Goal: Task Accomplishment & Management: Manage account settings

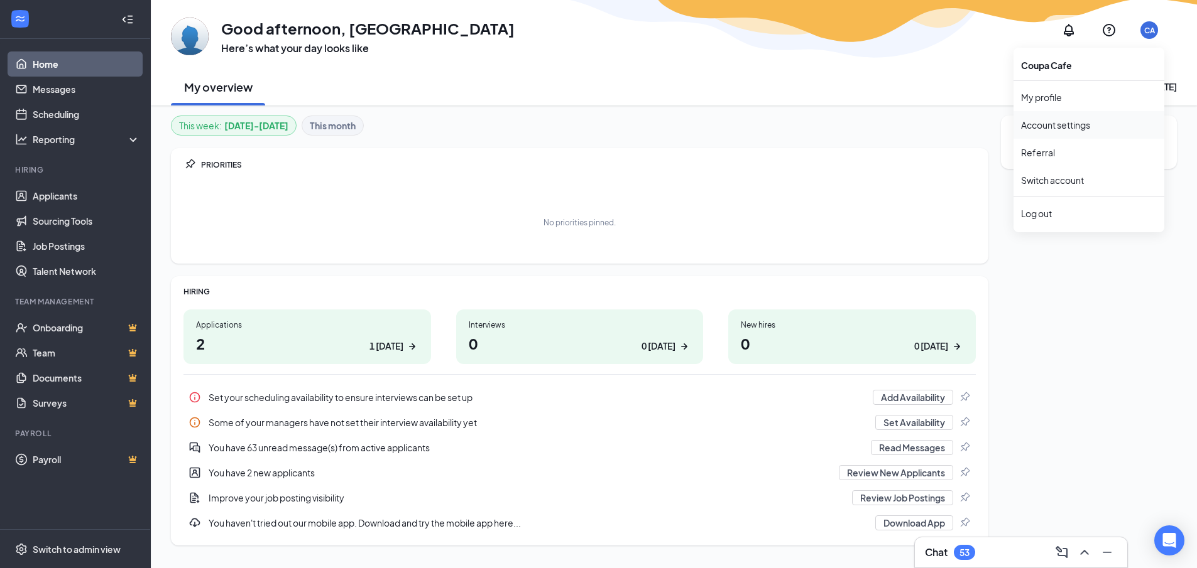
click at [1087, 127] on link "Account settings" at bounding box center [1089, 125] width 136 height 13
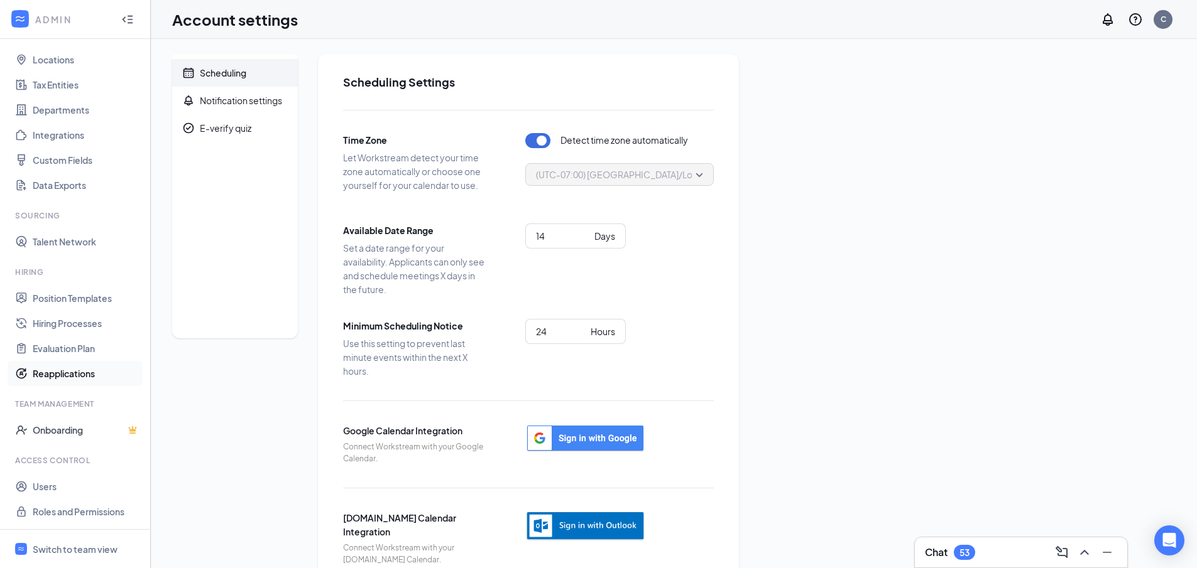
scroll to position [33, 0]
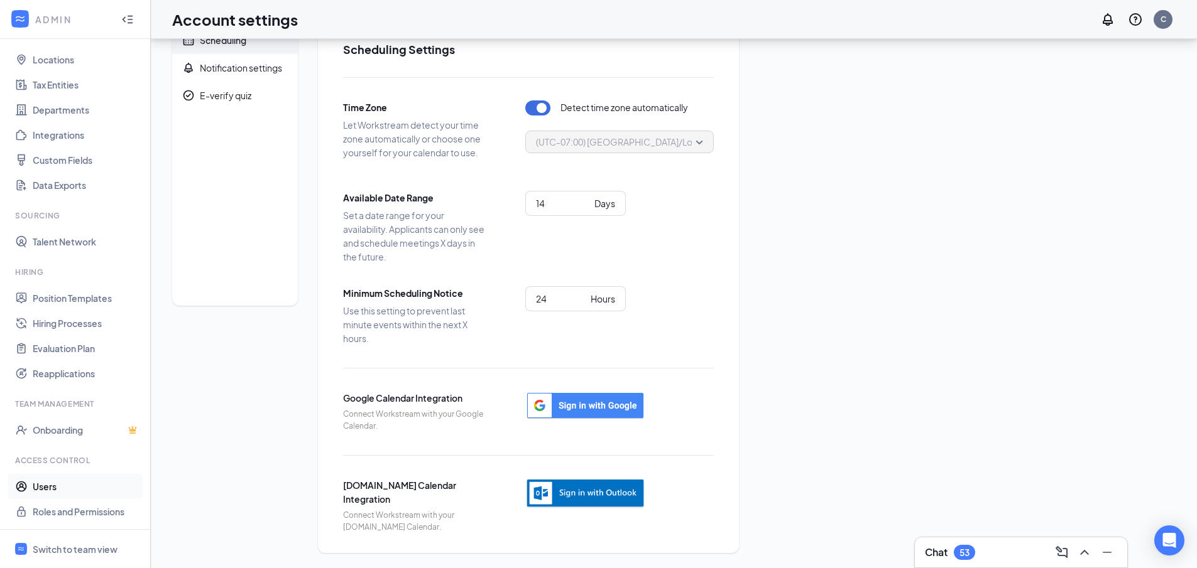
click at [37, 488] on link "Users" at bounding box center [86, 486] width 107 height 25
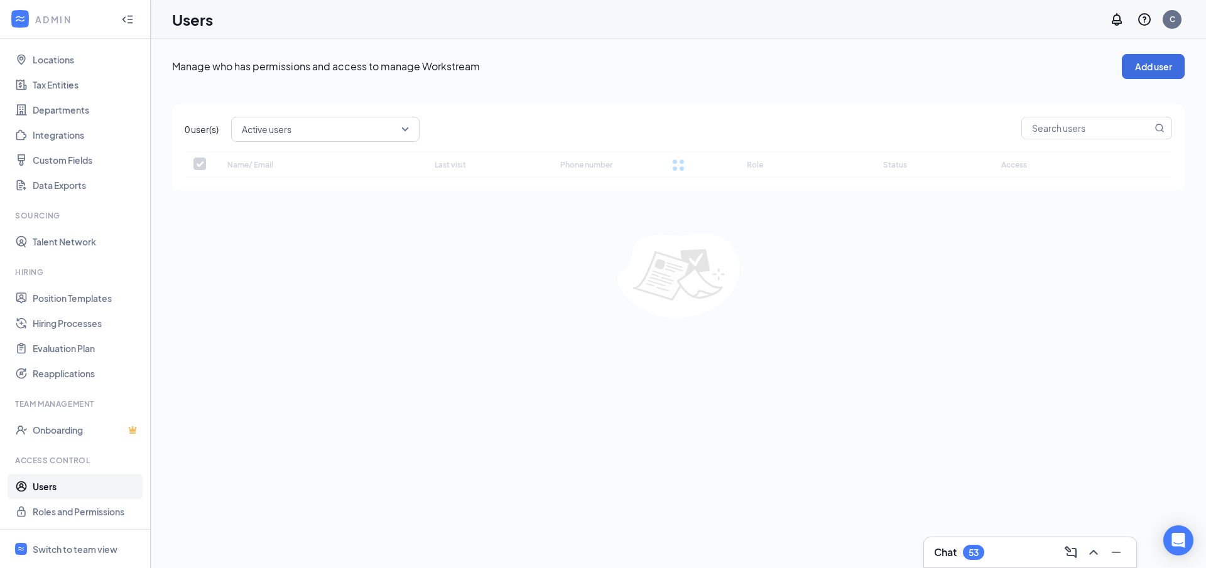
checkbox input "false"
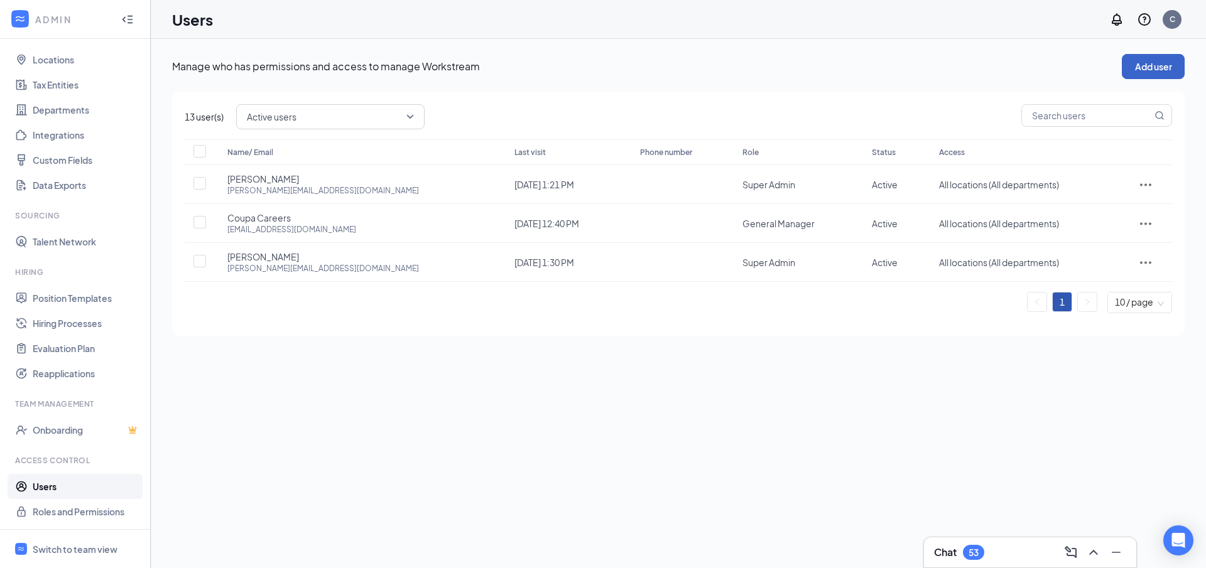
click at [1157, 65] on button "Add user" at bounding box center [1153, 66] width 63 height 25
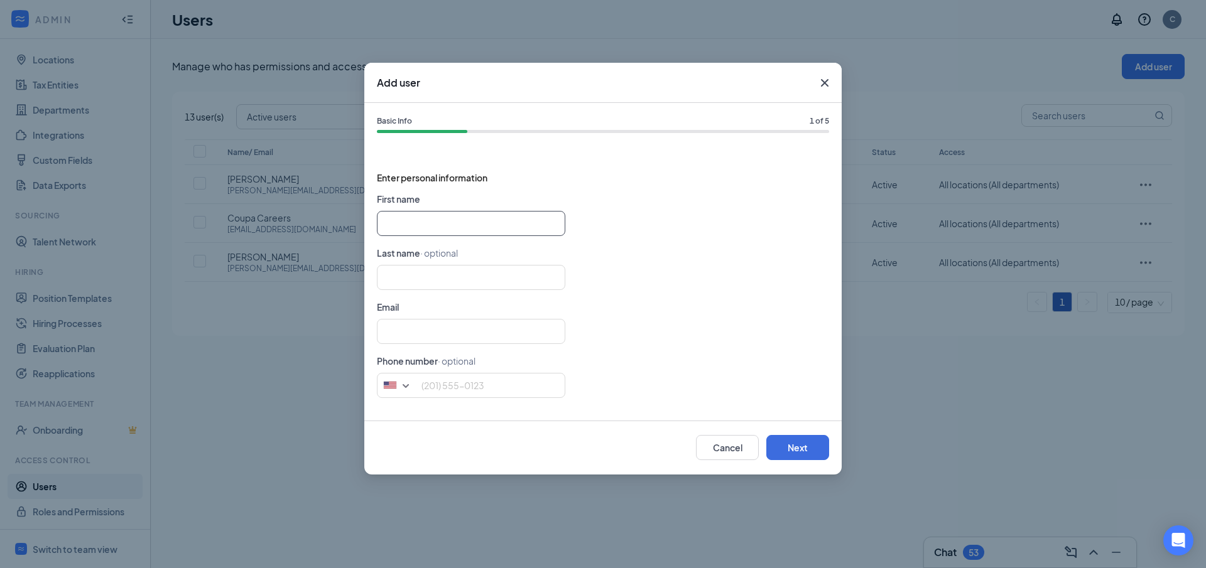
click at [499, 230] on input "text" at bounding box center [471, 223] width 188 height 25
type input "JP"
type input "[PERSON_NAME]"
click at [407, 335] on input "text" at bounding box center [471, 331] width 188 height 25
type input "[EMAIL_ADDRESS][DOMAIN_NAME]"
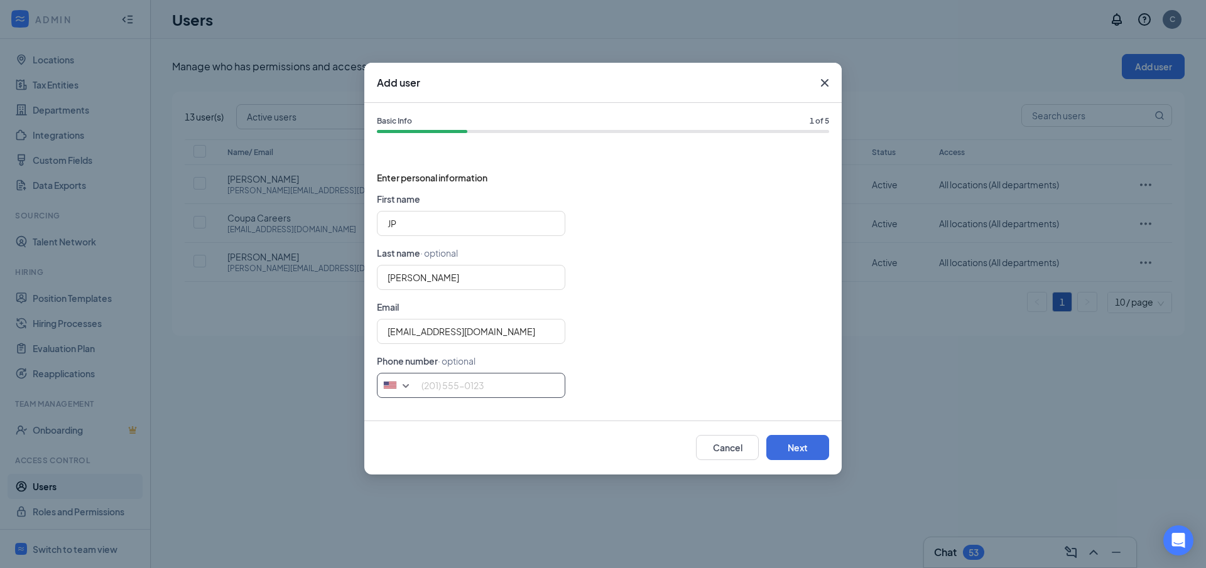
click at [437, 384] on input "tel" at bounding box center [471, 385] width 188 height 25
type input "6502485883"
click at [809, 442] on button "Next" at bounding box center [797, 447] width 63 height 25
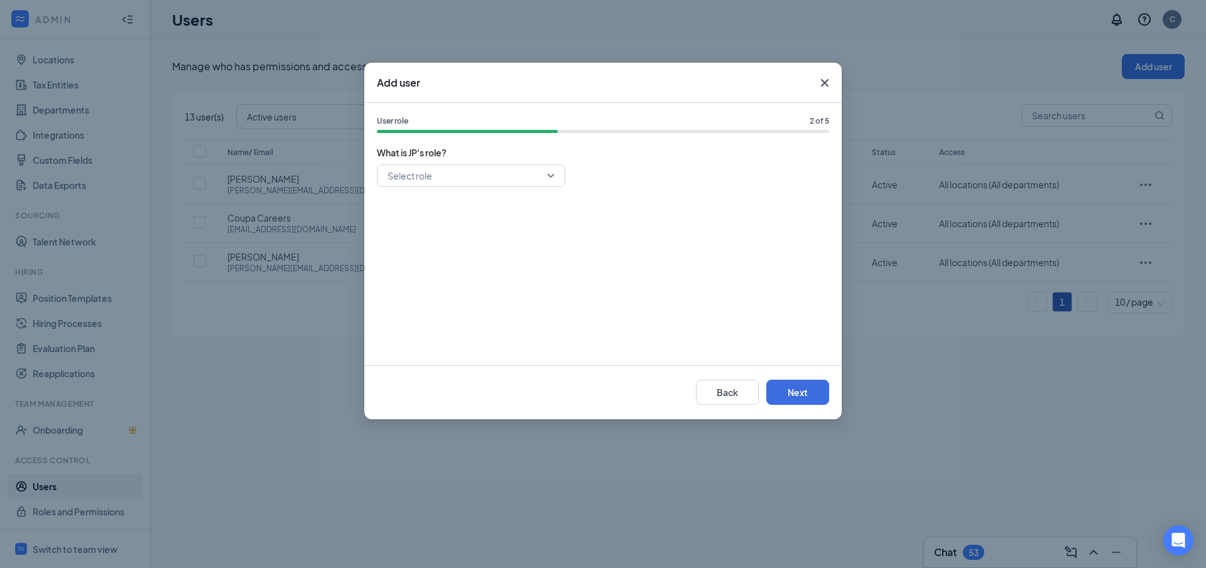
click at [487, 183] on input "search" at bounding box center [466, 175] width 165 height 21
click at [443, 211] on span "Super Admin" at bounding box center [471, 209] width 168 height 14
click at [790, 386] on button "Next" at bounding box center [797, 392] width 63 height 25
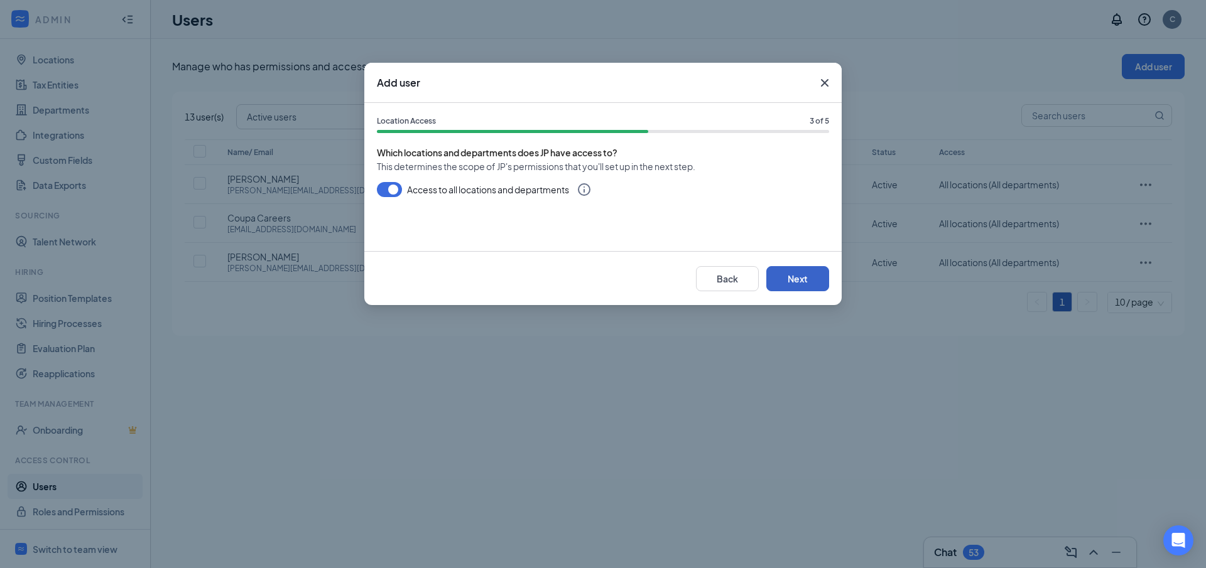
click at [797, 282] on button "Next" at bounding box center [797, 278] width 63 height 25
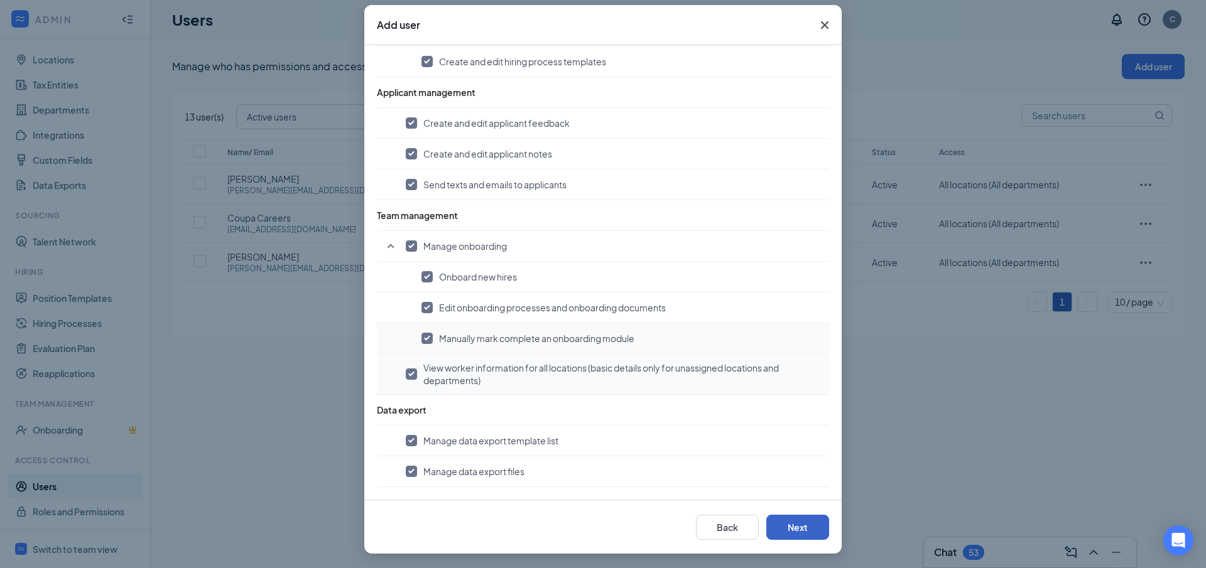
scroll to position [58, 0]
click at [793, 521] on button "Next" at bounding box center [797, 526] width 63 height 25
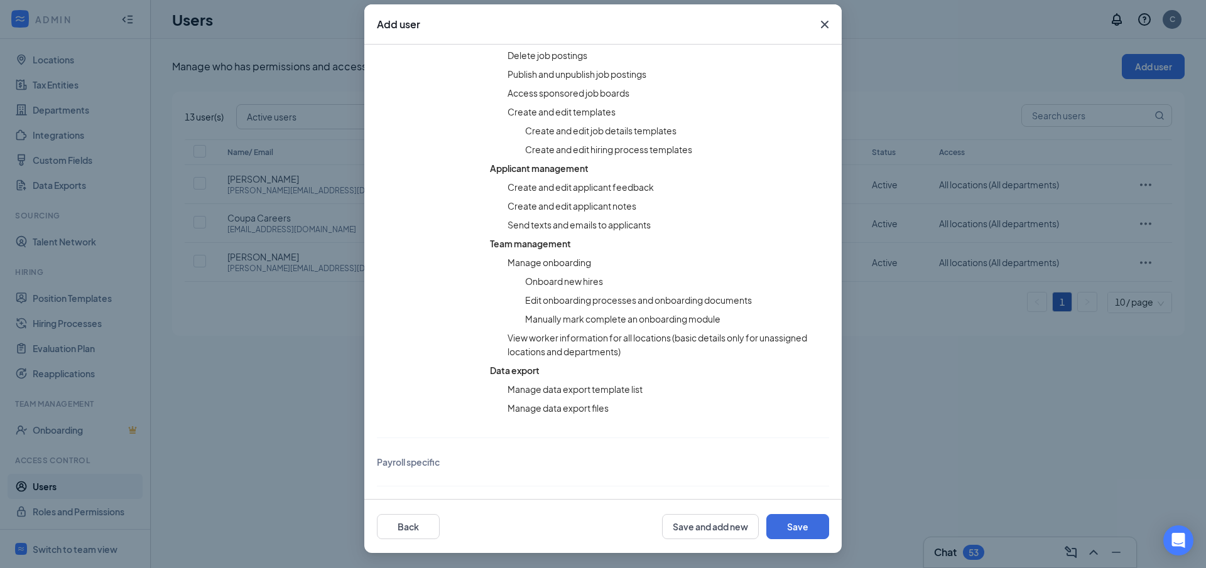
scroll to position [606, 0]
click at [798, 524] on button "Save" at bounding box center [797, 526] width 63 height 25
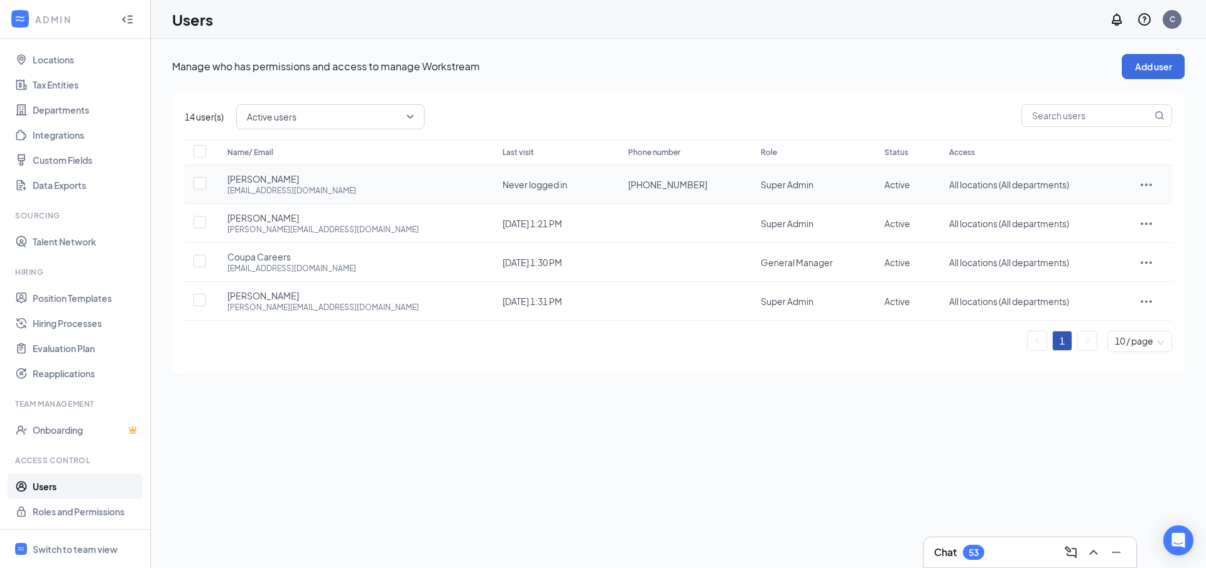
click at [1139, 181] on icon "ActionsIcon" at bounding box center [1146, 184] width 15 height 15
click at [950, 413] on div "Manage who has permissions and access to manage Workstream Add user 14 user(s) …" at bounding box center [678, 304] width 1055 height 530
click at [81, 515] on link "Roles and Permissions" at bounding box center [86, 511] width 107 height 25
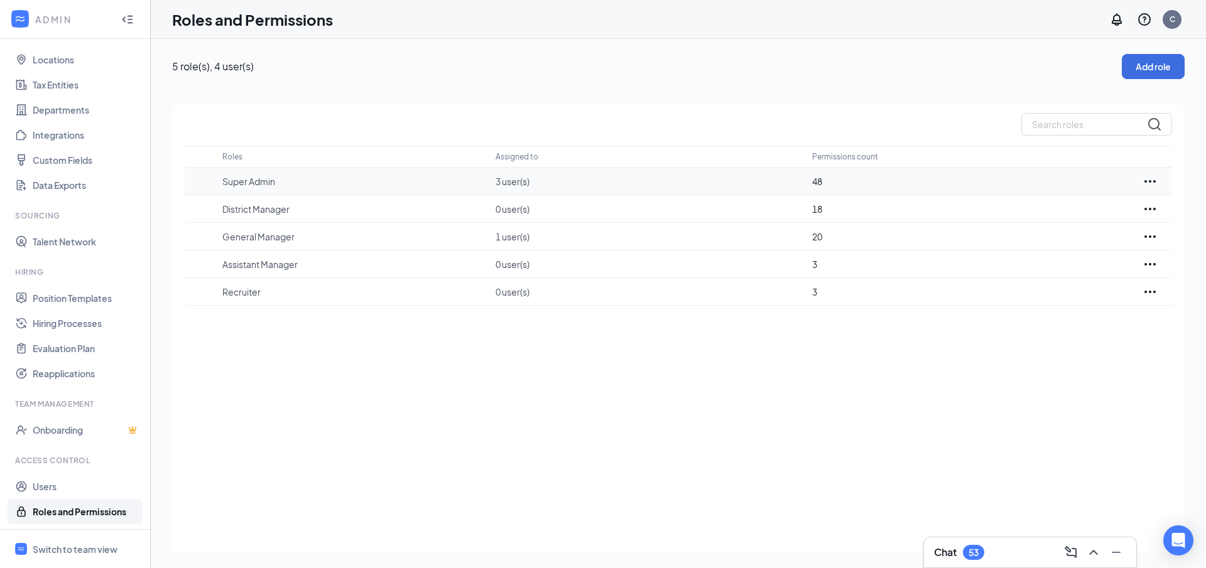
click at [1154, 179] on icon "Ellipses" at bounding box center [1150, 181] width 15 height 15
click at [1057, 220] on p "Edit" at bounding box center [1095, 219] width 106 height 13
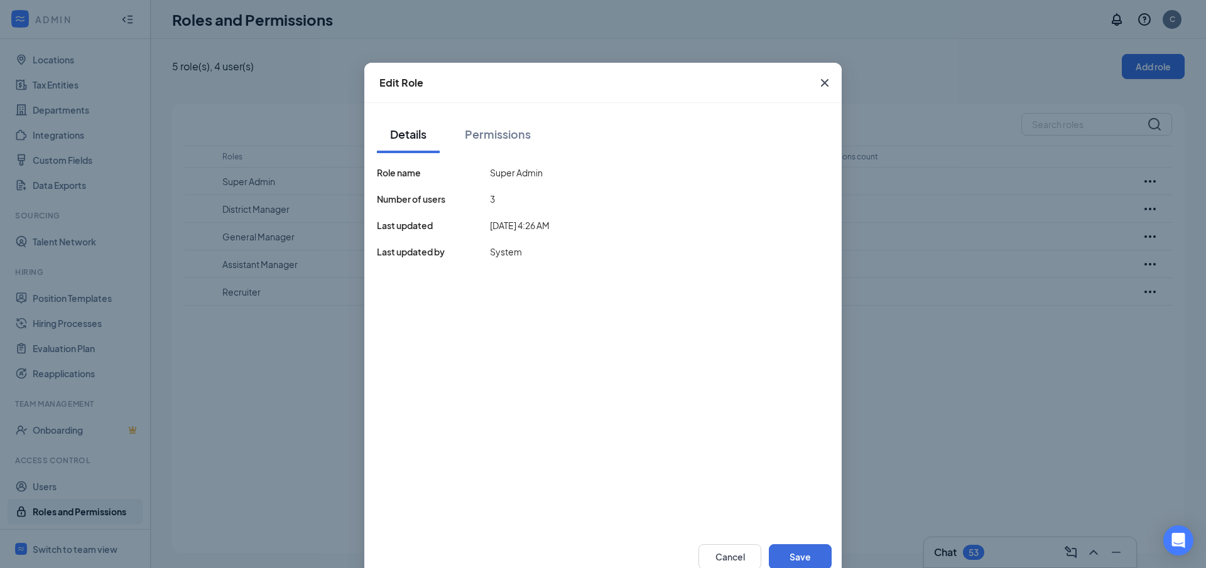
click at [822, 77] on icon "Cross" at bounding box center [824, 82] width 15 height 15
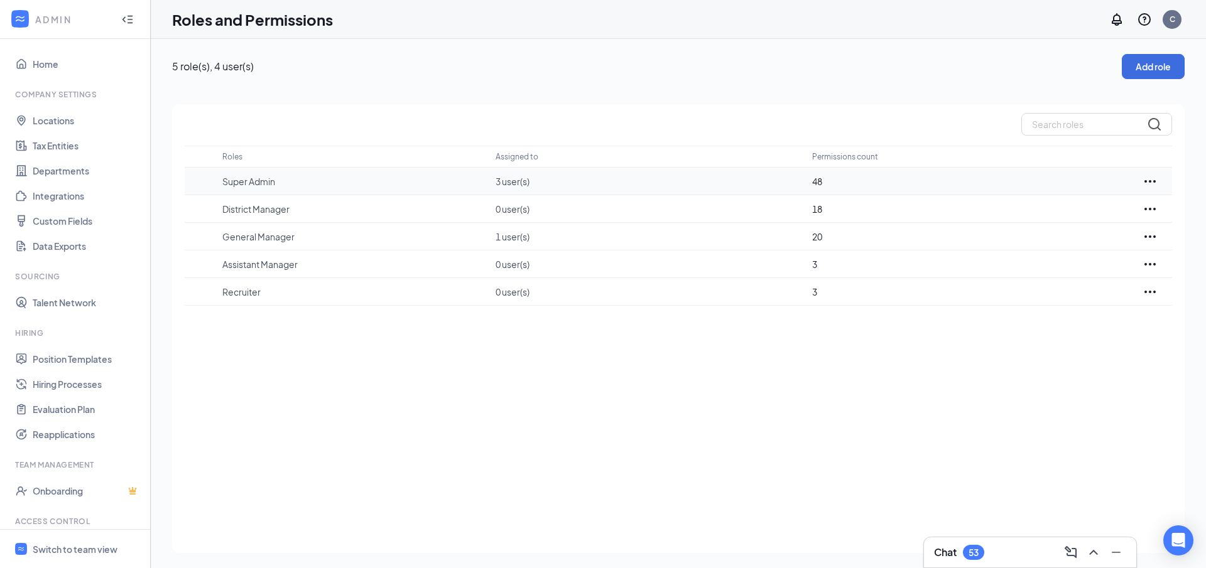
click at [1155, 183] on icon "Ellipses" at bounding box center [1150, 181] width 15 height 15
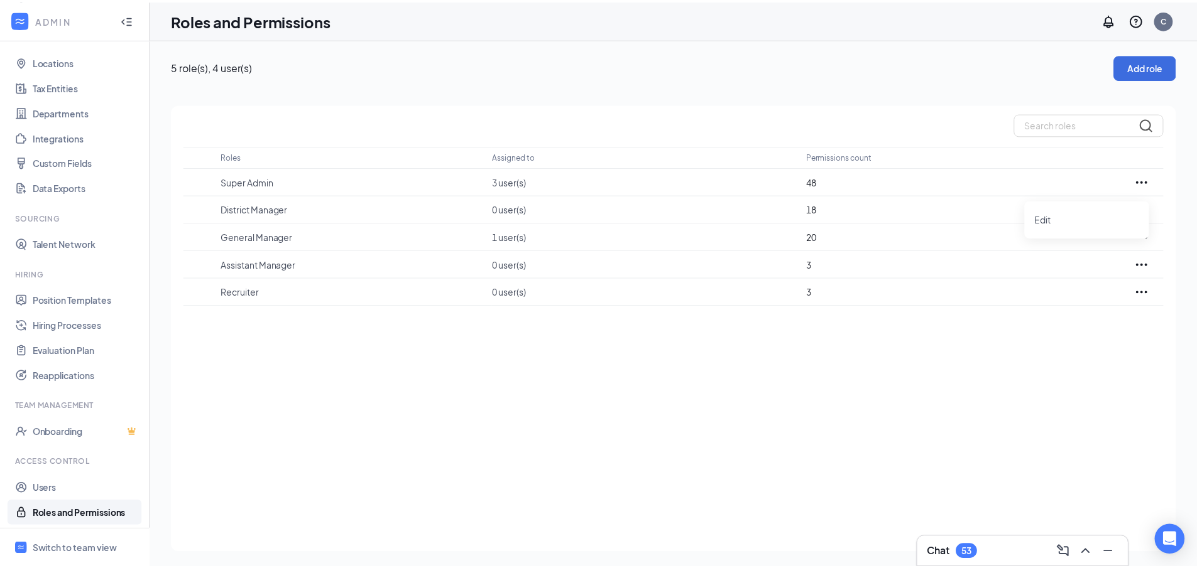
scroll to position [61, 0]
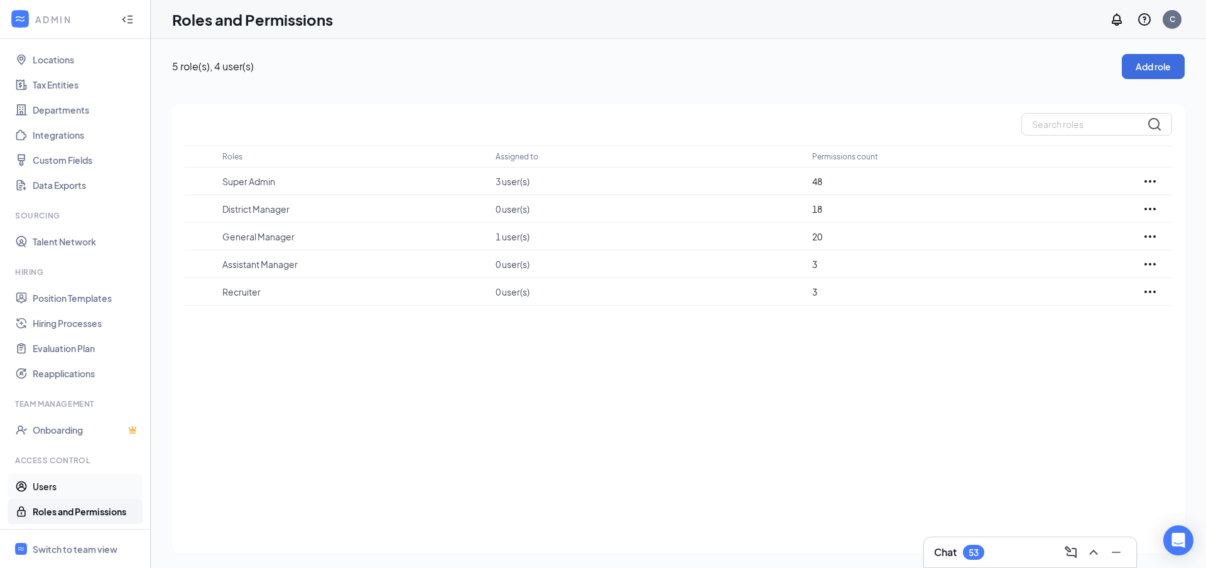
click at [62, 482] on link "Users" at bounding box center [86, 486] width 107 height 25
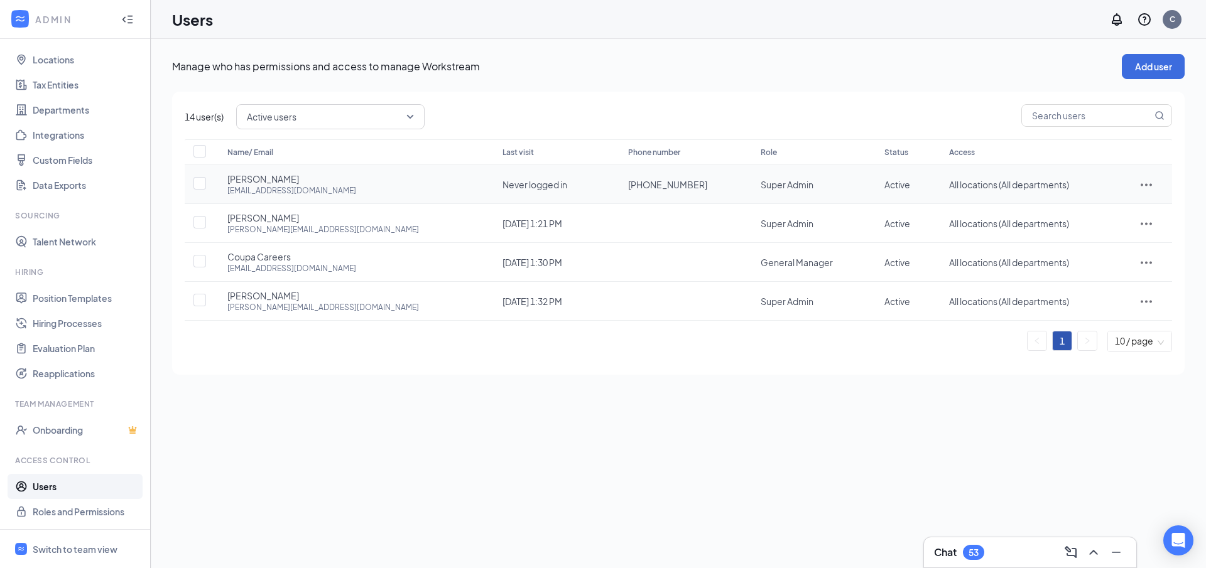
click at [1139, 183] on icon "ActionsIcon" at bounding box center [1146, 184] width 15 height 15
click at [720, 400] on div "Manage who has permissions and access to manage Workstream Add user 14 user(s) …" at bounding box center [678, 304] width 1055 height 530
click at [263, 122] on span "Active users" at bounding box center [272, 116] width 50 height 19
click at [281, 155] on span "All users" at bounding box center [331, 151] width 168 height 14
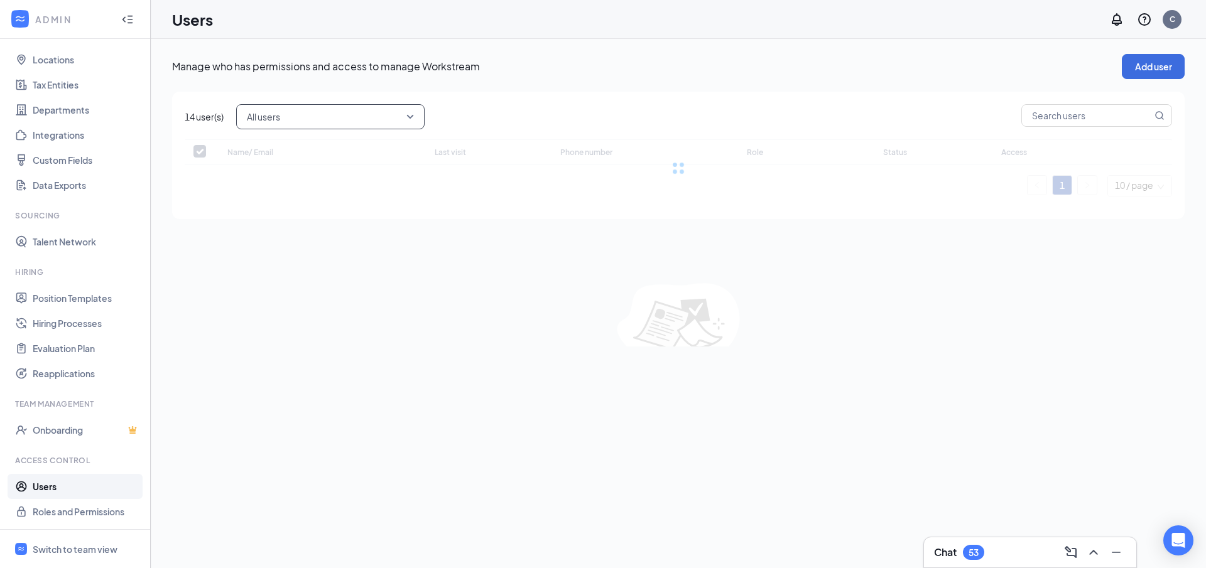
checkbox input "false"
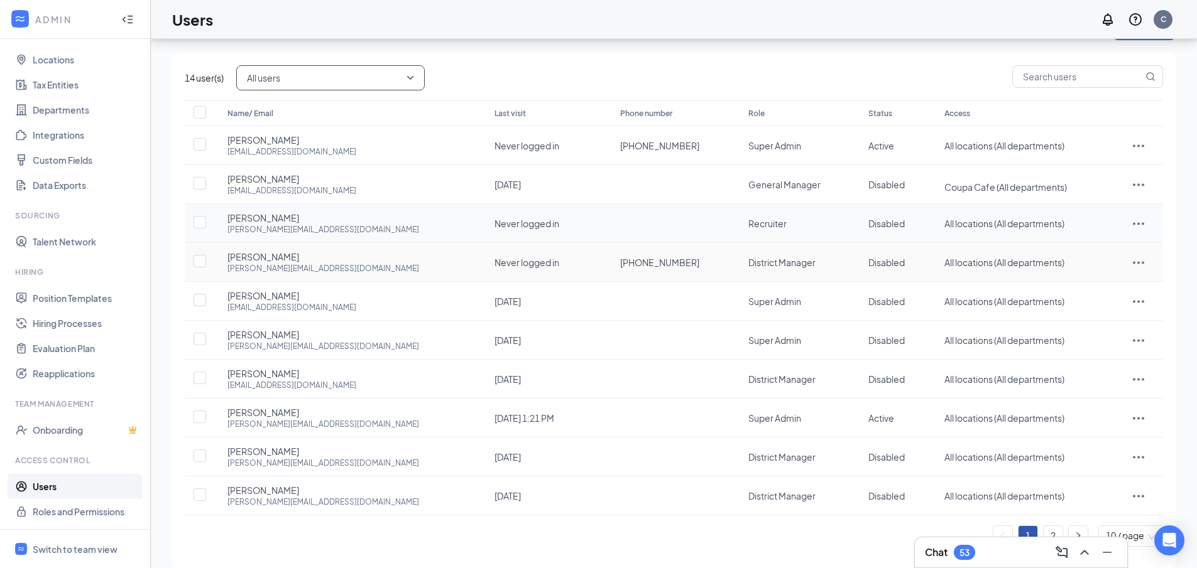
scroll to position [55, 0]
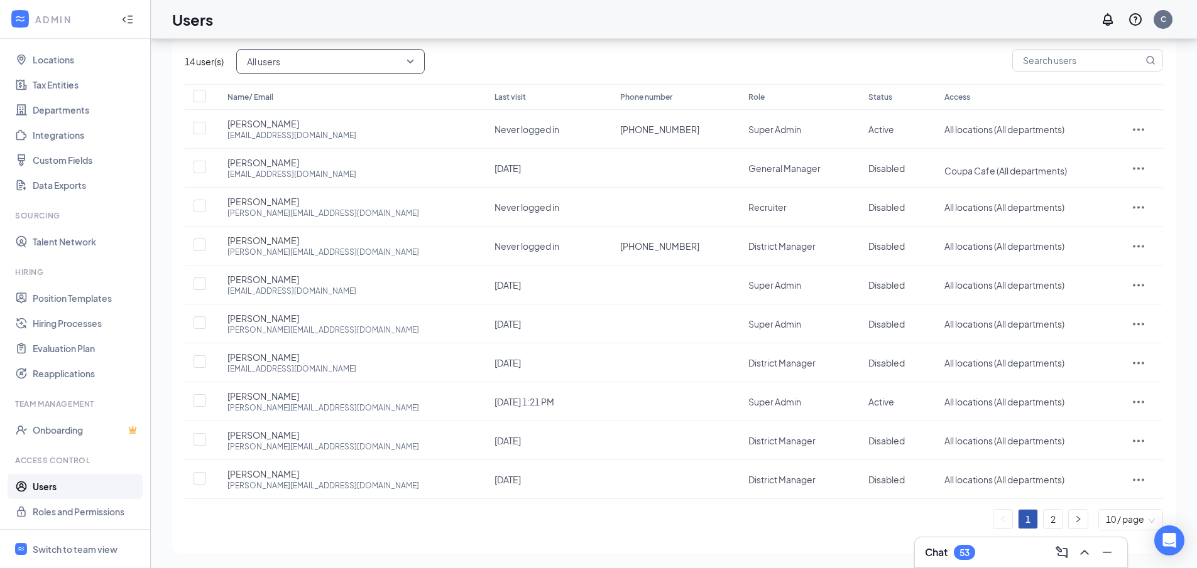
click at [302, 68] on span "All users" at bounding box center [325, 61] width 156 height 19
click at [275, 134] on div "Active users" at bounding box center [331, 126] width 188 height 29
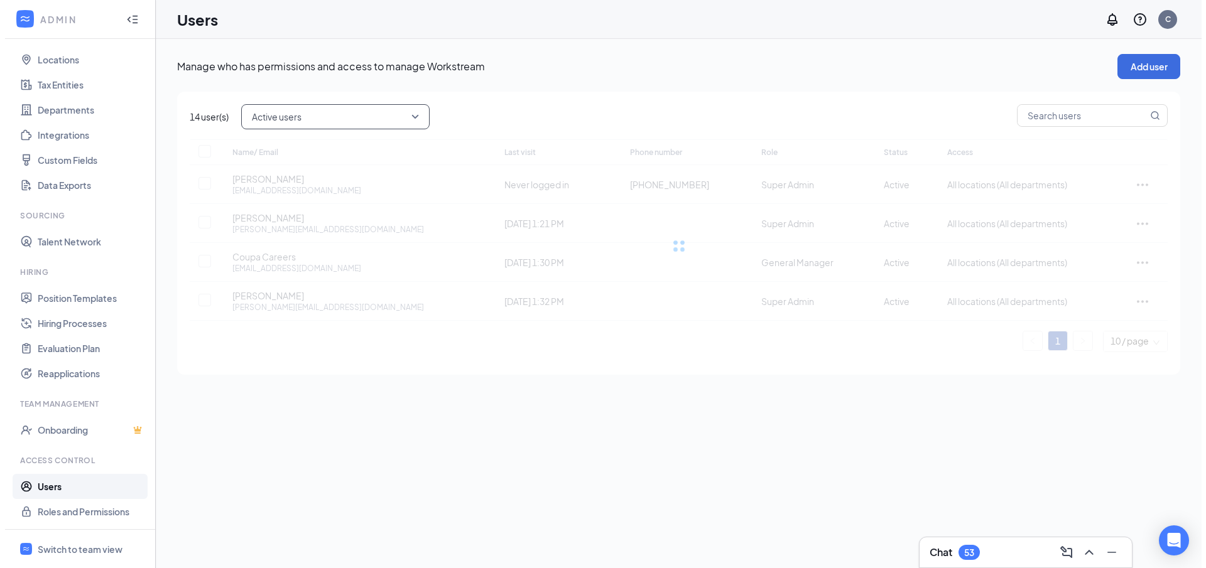
scroll to position [0, 0]
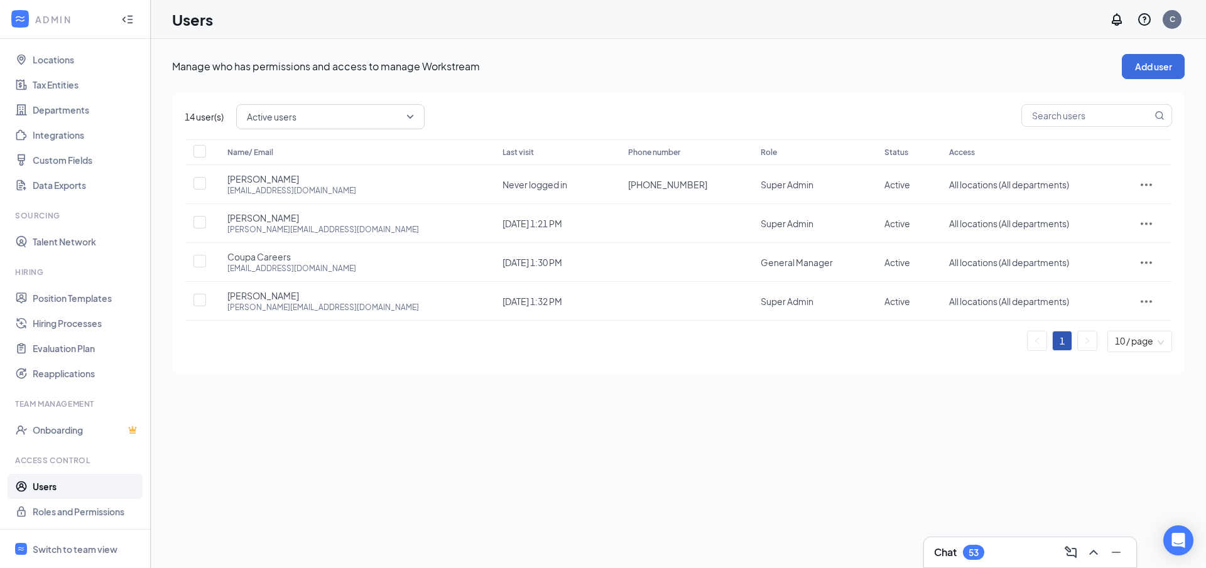
click at [384, 352] on ul "1 10 / page" at bounding box center [678, 341] width 987 height 21
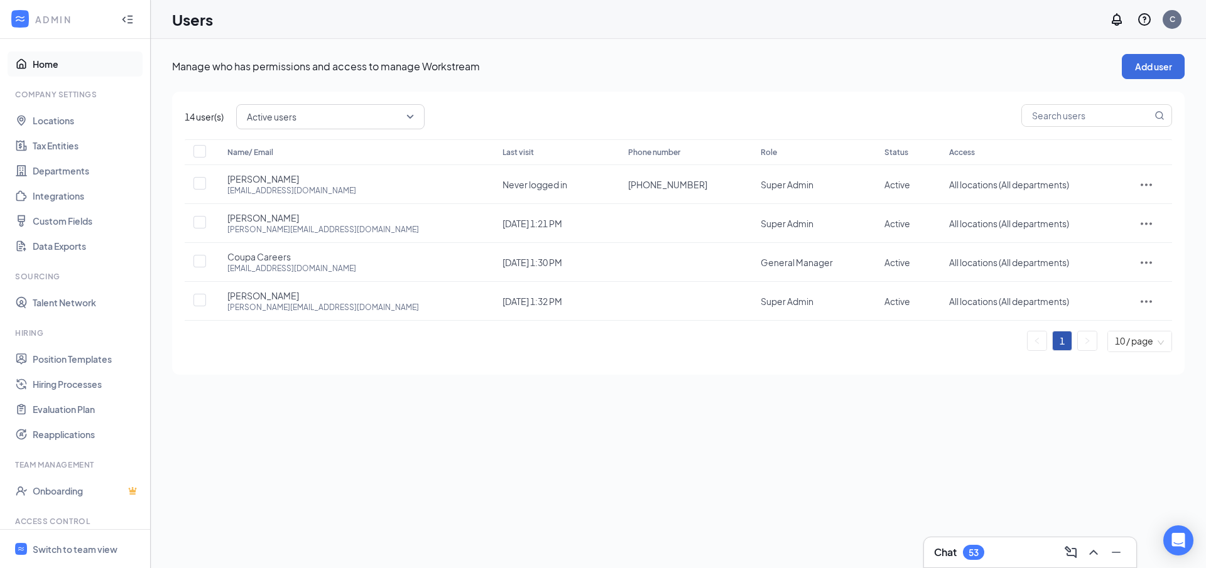
click at [56, 58] on link "Home" at bounding box center [86, 64] width 107 height 25
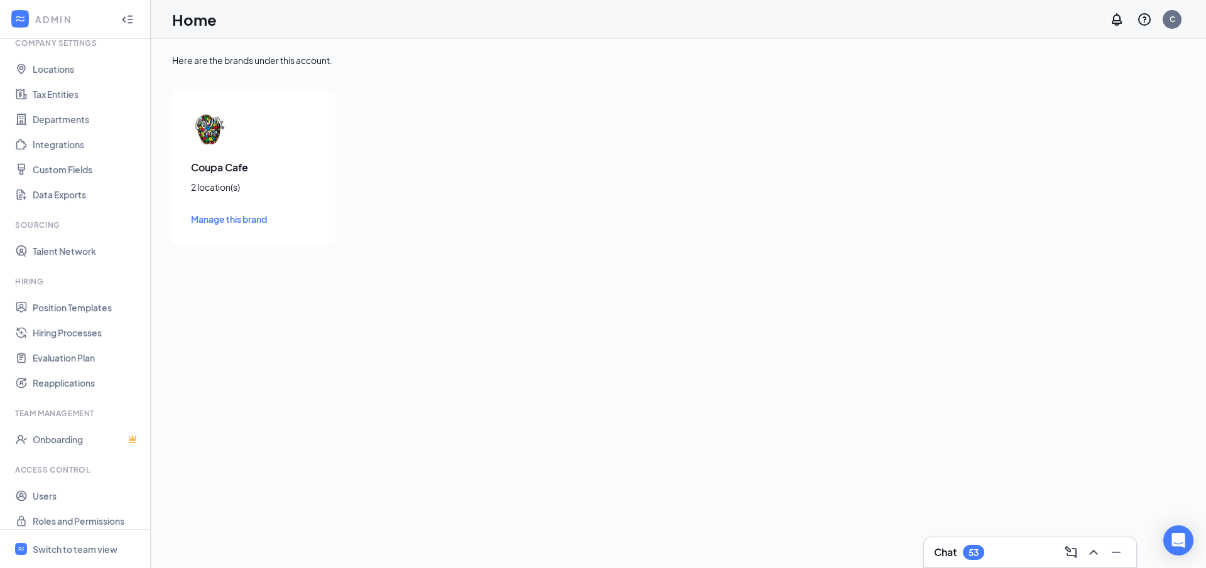
scroll to position [61, 0]
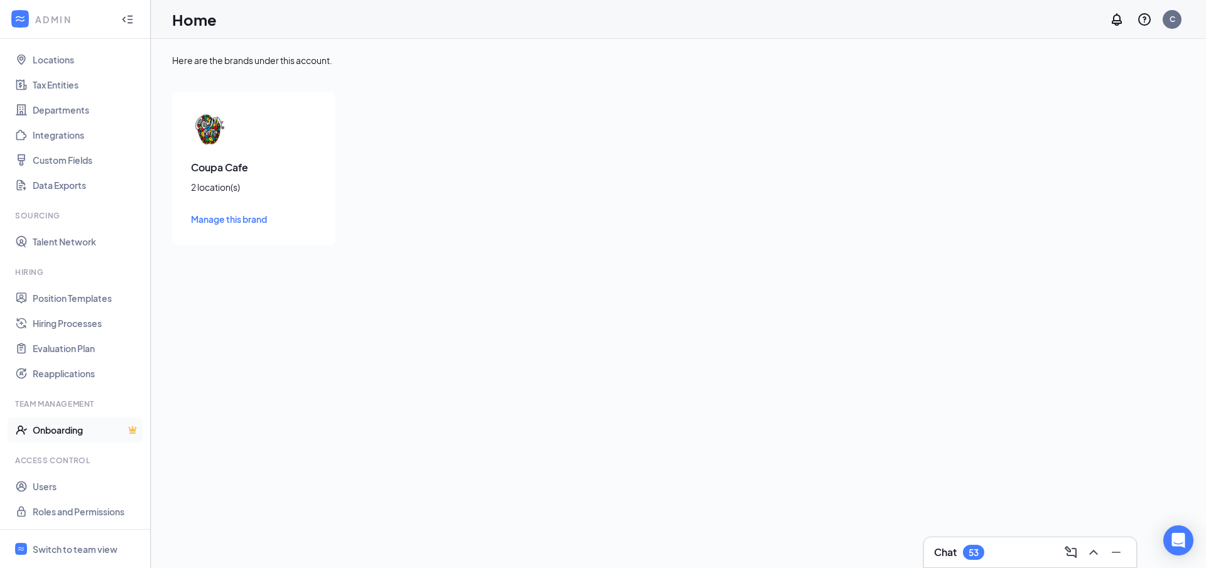
click at [70, 435] on link "Onboarding" at bounding box center [86, 430] width 107 height 25
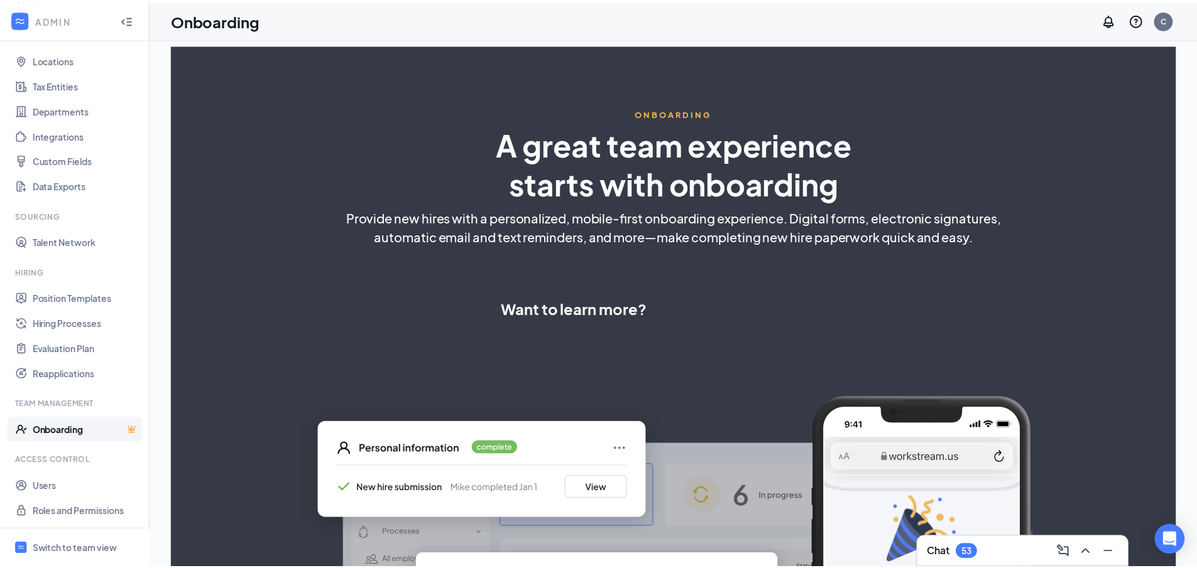
scroll to position [138, 0]
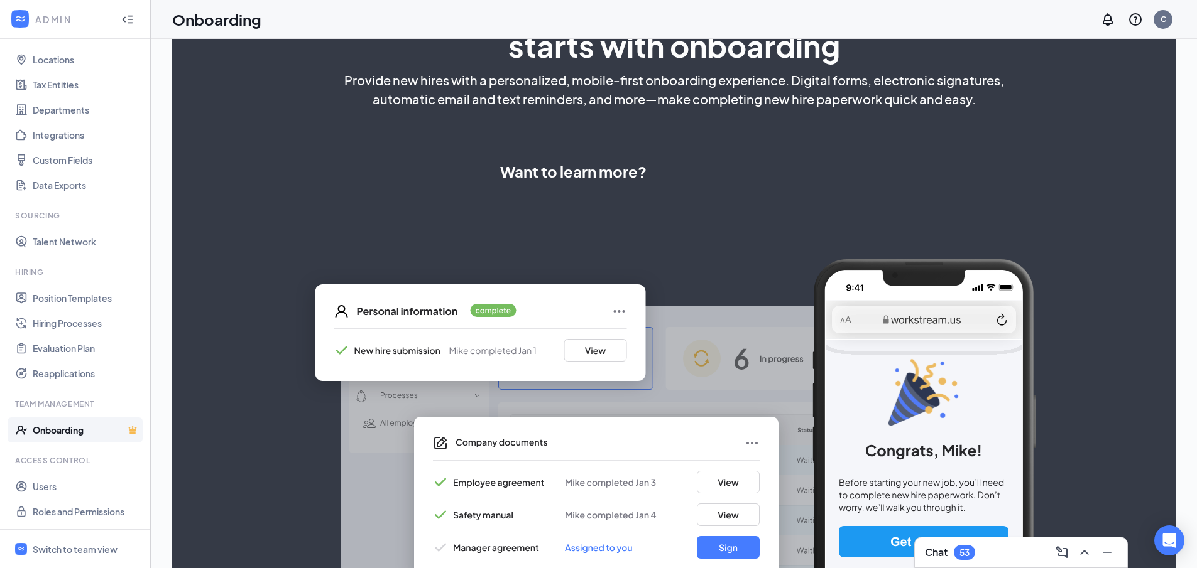
select select "US"
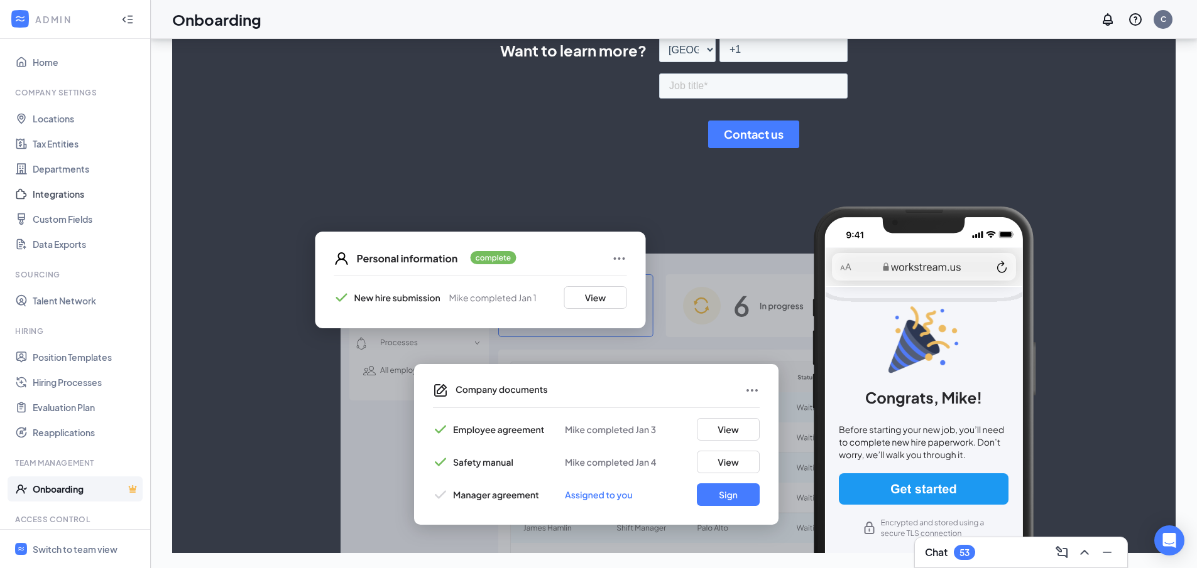
scroll to position [0, 0]
click at [53, 119] on link "Locations" at bounding box center [86, 120] width 107 height 25
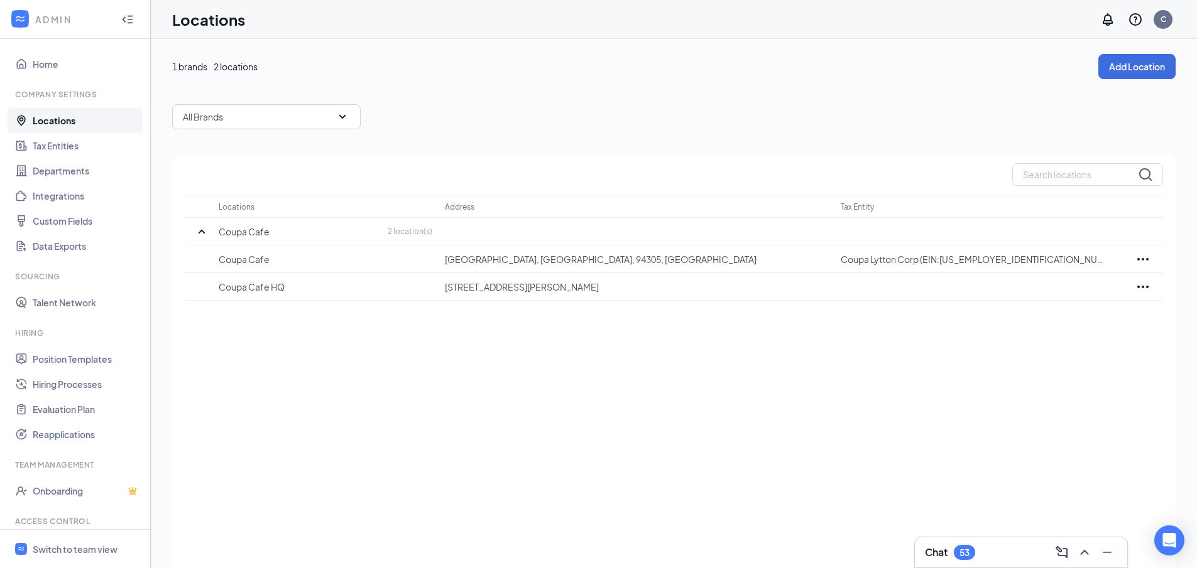
click at [283, 109] on div "All Brands" at bounding box center [266, 116] width 188 height 25
click at [43, 65] on link "Home" at bounding box center [86, 64] width 107 height 25
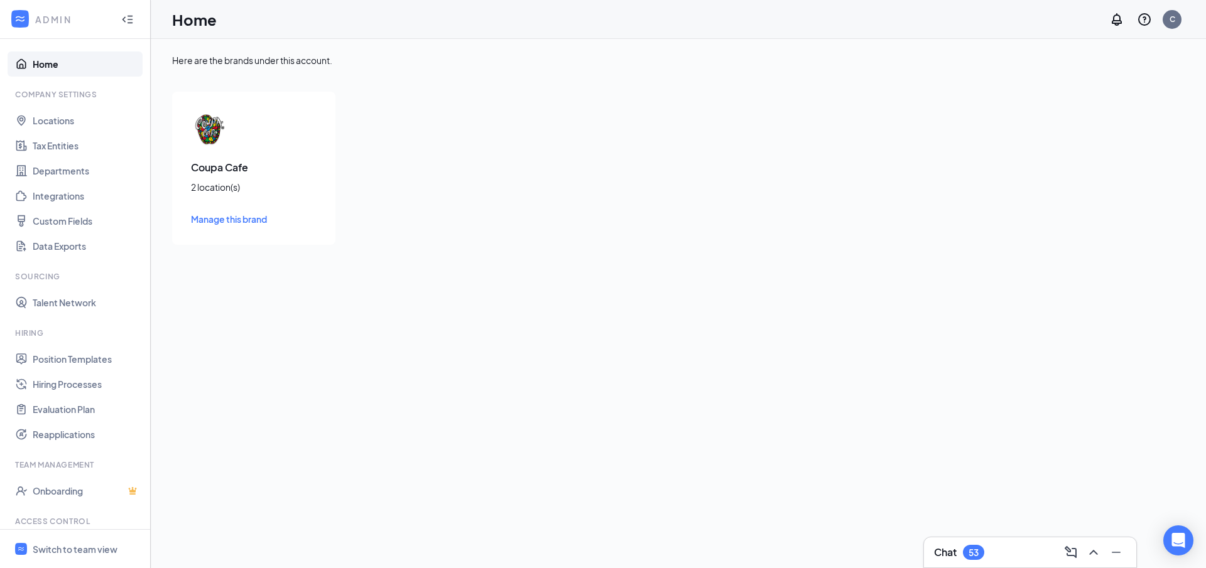
click at [203, 124] on img at bounding box center [210, 130] width 38 height 38
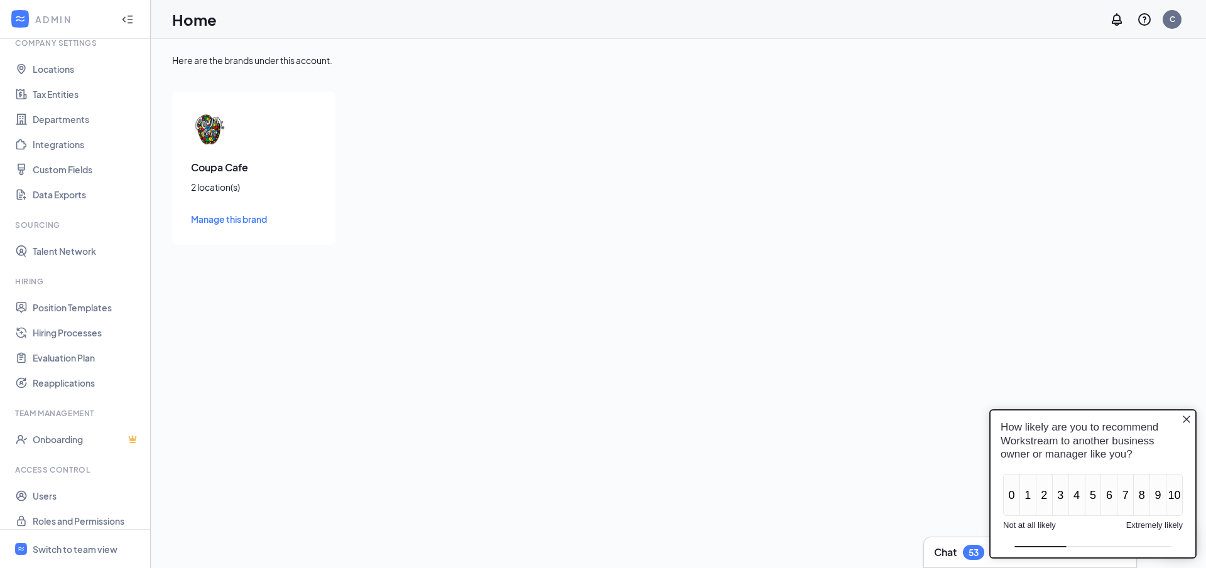
scroll to position [61, 0]
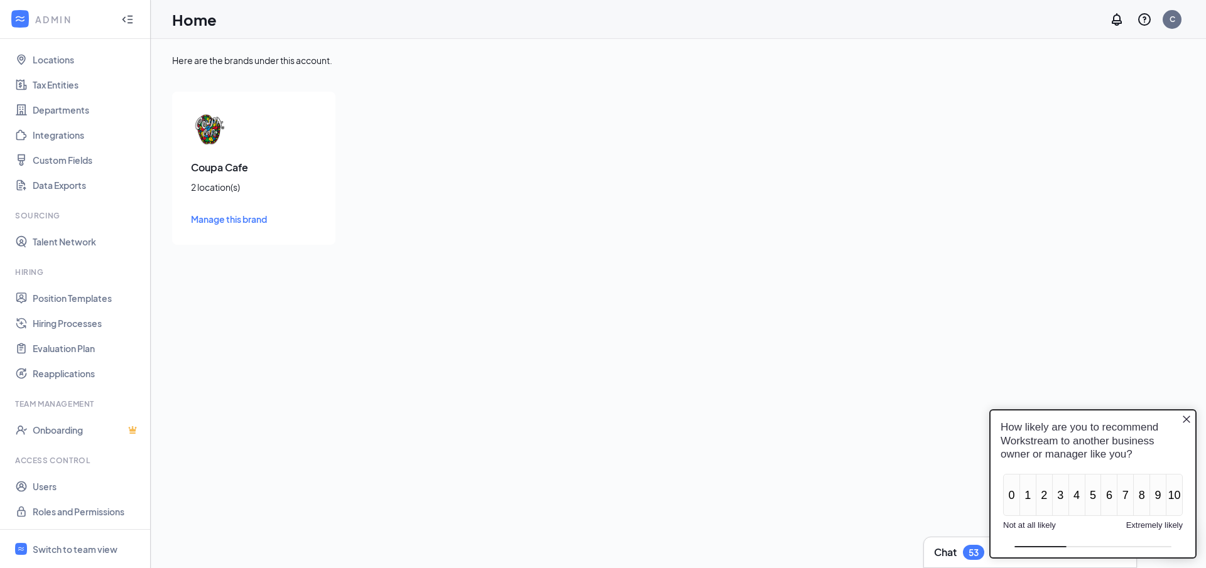
click at [1185, 416] on icon "Close button" at bounding box center [1187, 420] width 10 height 10
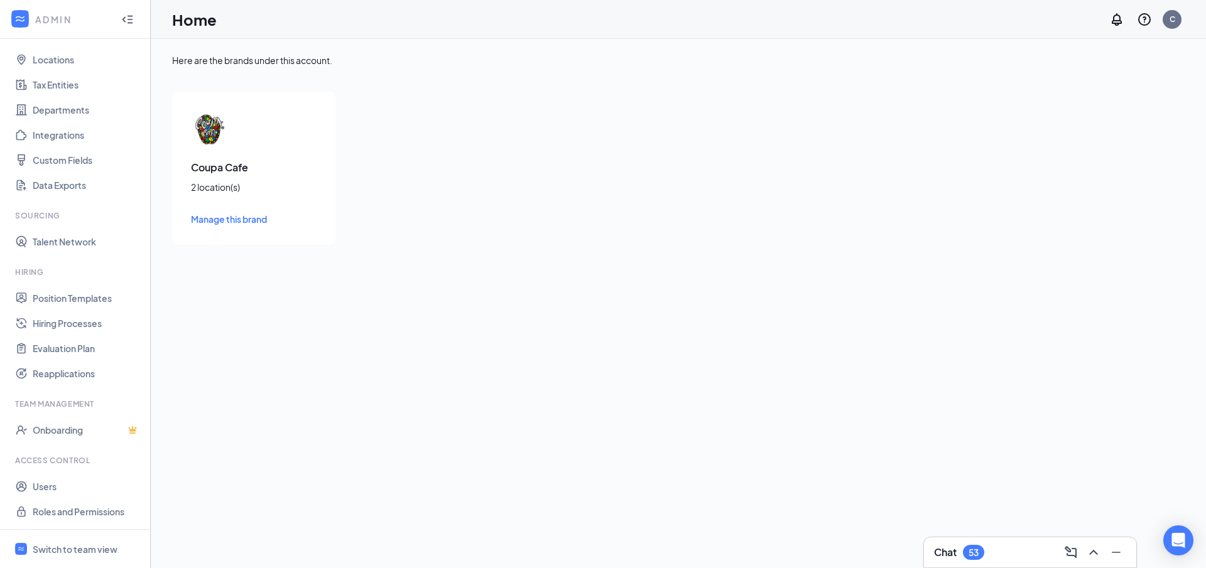
click at [66, 21] on div "ADMIN" at bounding box center [72, 19] width 75 height 13
click at [1114, 21] on icon "Notifications" at bounding box center [1116, 19] width 15 height 15
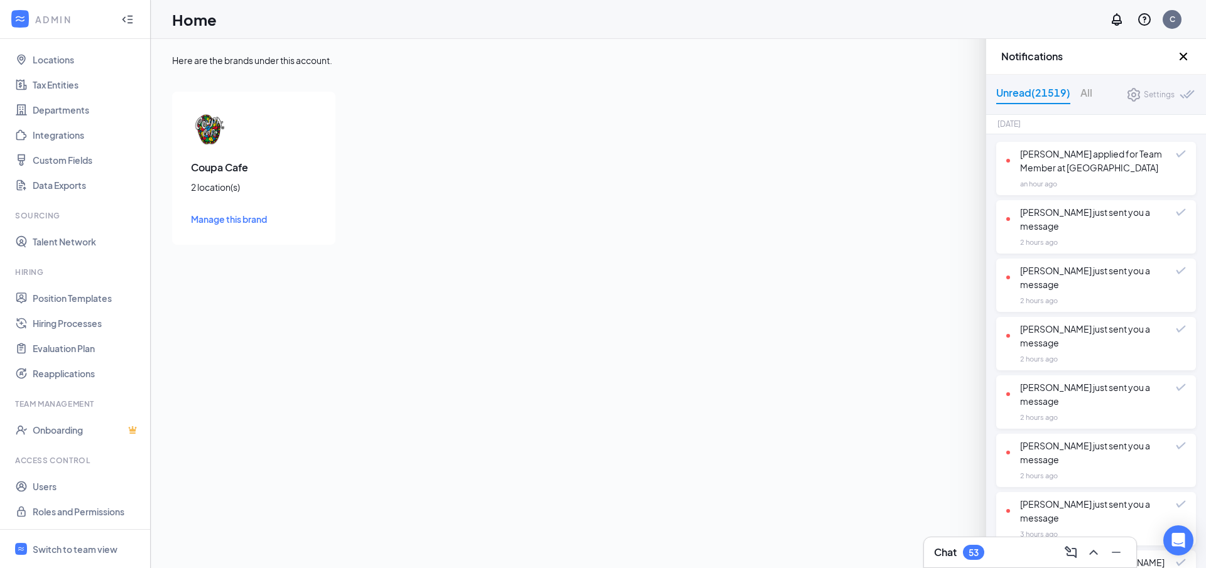
click at [1181, 55] on icon "Cross" at bounding box center [1184, 57] width 8 height 8
